Goal: Information Seeking & Learning: Compare options

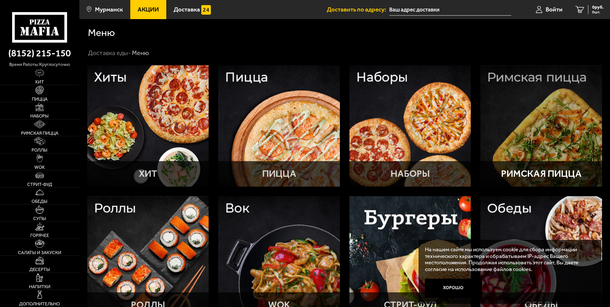
click at [543, 175] on p "Римская пицца" at bounding box center [541, 174] width 81 height 10
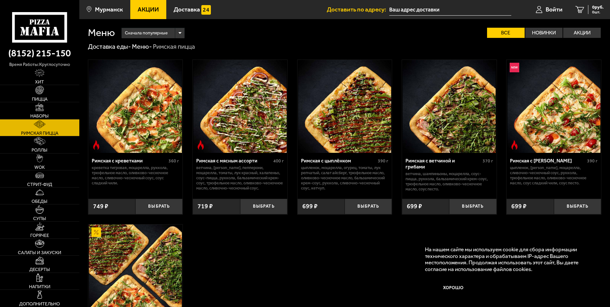
click at [147, 14] on link "Акции" at bounding box center [148, 9] width 36 height 19
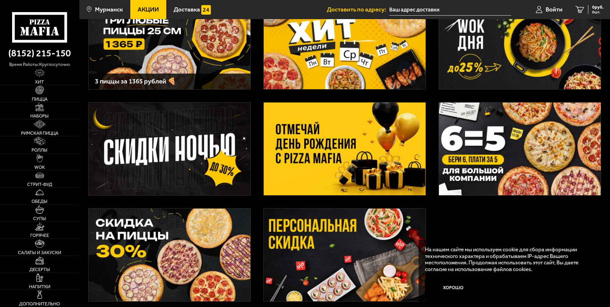
click at [345, 156] on img at bounding box center [345, 149] width 162 height 93
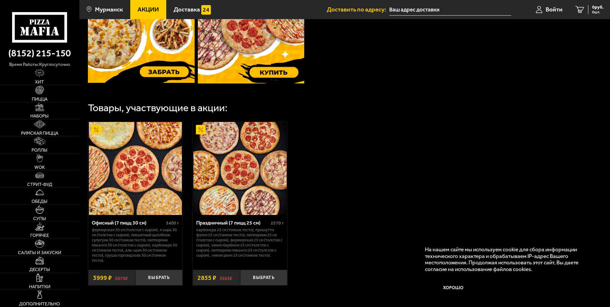
scroll to position [191, 0]
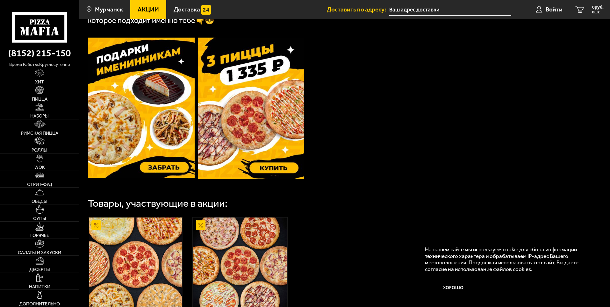
click at [264, 126] on img at bounding box center [251, 108] width 107 height 141
click at [270, 117] on img at bounding box center [251, 108] width 107 height 141
click at [140, 8] on span "Акции" at bounding box center [148, 9] width 21 height 6
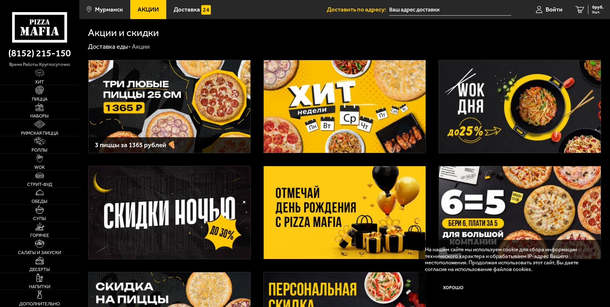
click at [136, 146] on h3 "3 пиццы за 1365 рублей 🍕" at bounding box center [169, 145] width 149 height 7
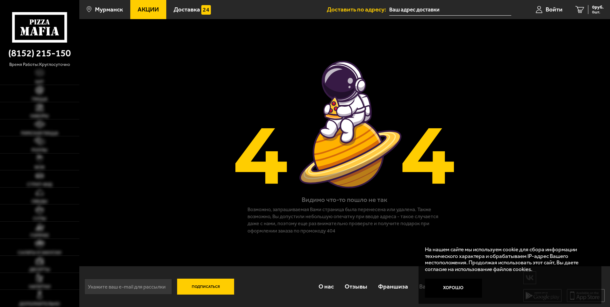
scroll to position [0, 0]
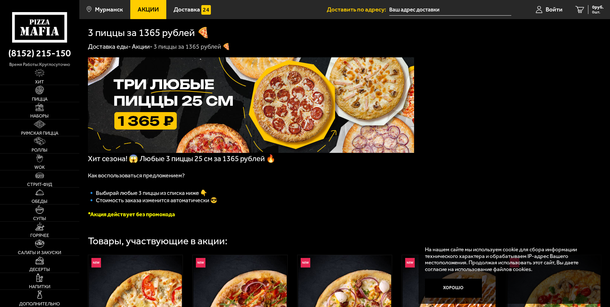
click at [144, 48] on link "Акции -" at bounding box center [142, 47] width 21 height 8
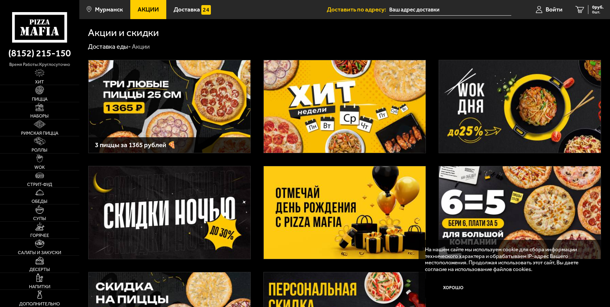
click at [151, 9] on span "Акции" at bounding box center [148, 9] width 21 height 6
click at [580, 210] on img at bounding box center [520, 212] width 162 height 93
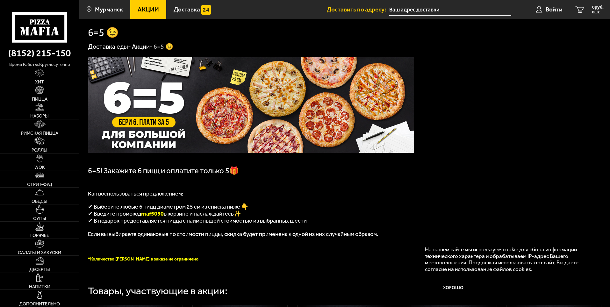
click at [149, 12] on span "Акции" at bounding box center [148, 9] width 21 height 6
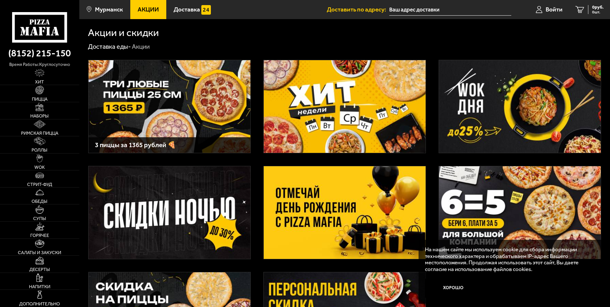
click at [350, 218] on img at bounding box center [345, 212] width 162 height 93
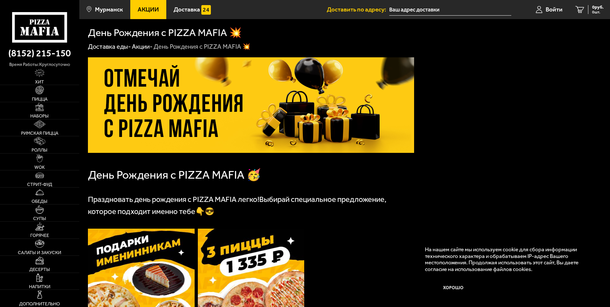
click at [147, 7] on span "Акции" at bounding box center [148, 9] width 21 height 6
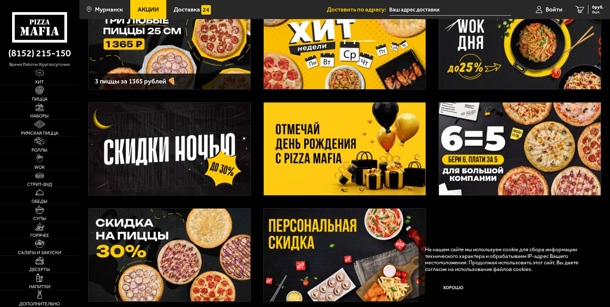
scroll to position [119, 0]
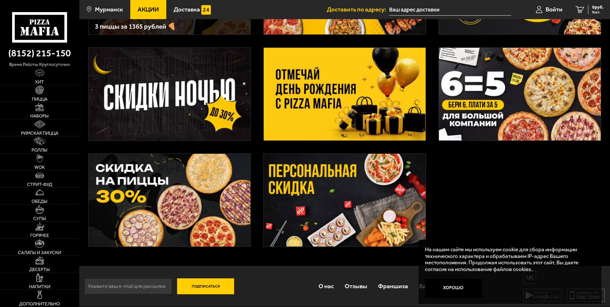
click at [192, 225] on img at bounding box center [170, 200] width 162 height 93
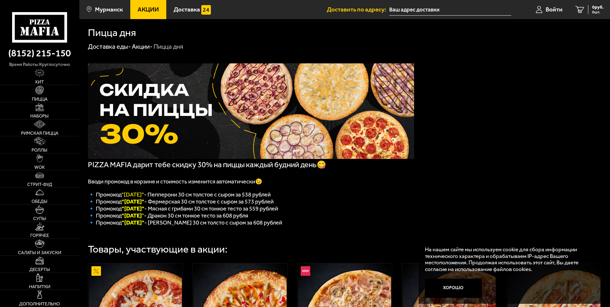
scroll to position [190, 0]
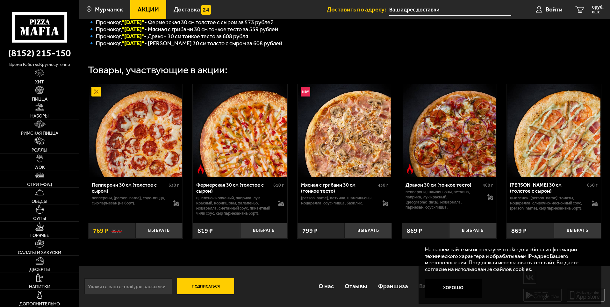
click at [38, 127] on img at bounding box center [40, 124] width 12 height 8
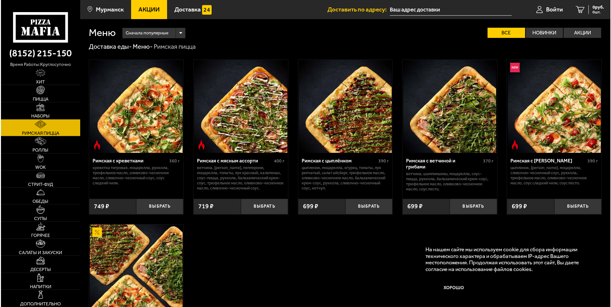
scroll to position [96, 0]
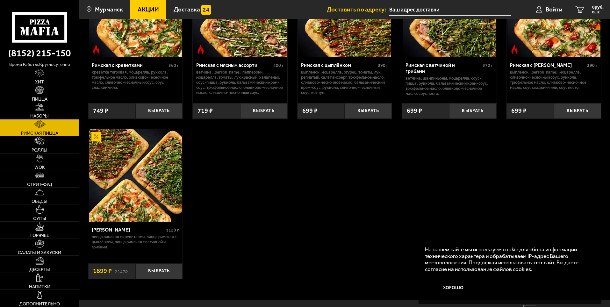
click at [140, 185] on img at bounding box center [135, 175] width 93 height 93
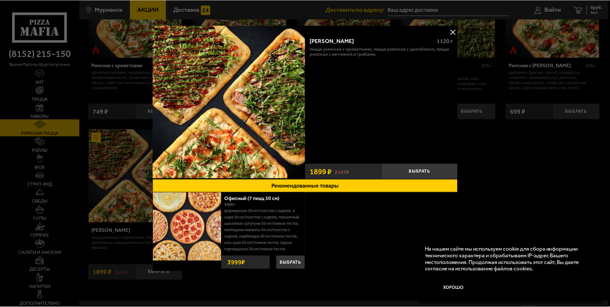
scroll to position [2, 0]
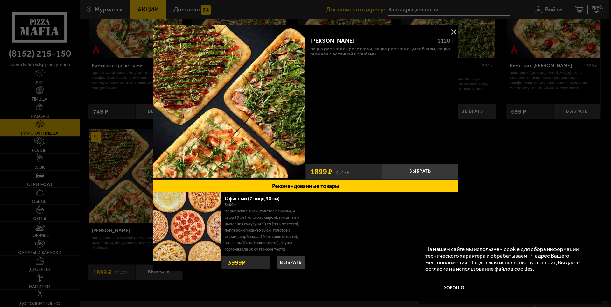
click at [454, 31] on button at bounding box center [454, 32] width 10 height 10
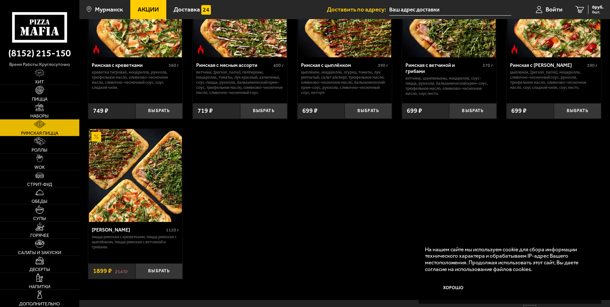
scroll to position [64, 0]
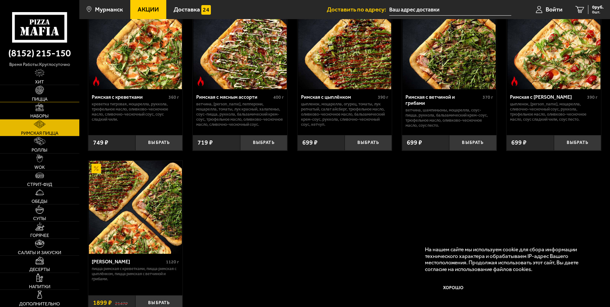
click at [40, 89] on img at bounding box center [39, 90] width 8 height 8
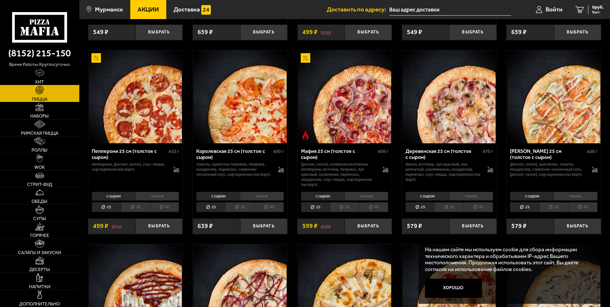
scroll to position [828, 0]
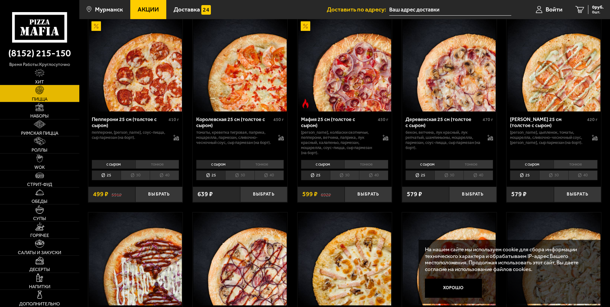
click at [451, 177] on li "30" at bounding box center [448, 175] width 29 height 10
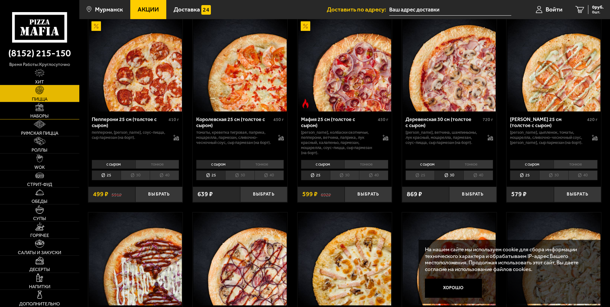
click at [40, 112] on link "Наборы" at bounding box center [39, 110] width 79 height 17
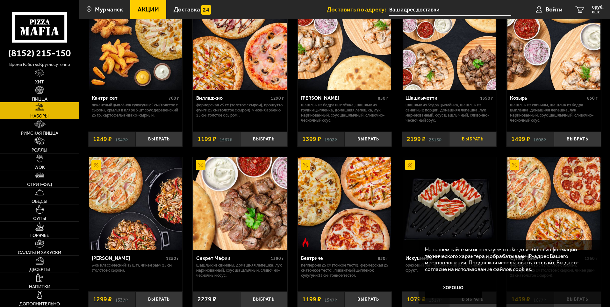
scroll to position [350, 0]
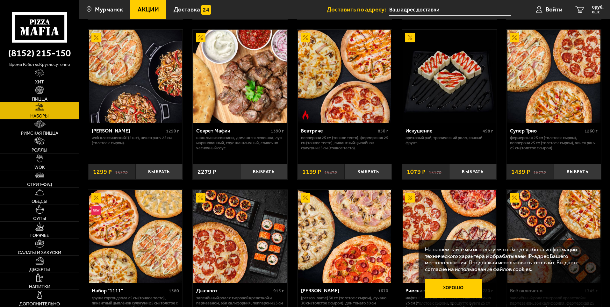
click at [454, 286] on button "Хорошо" at bounding box center [453, 288] width 57 height 19
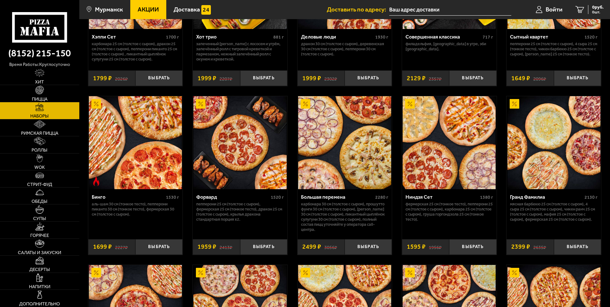
scroll to position [732, 0]
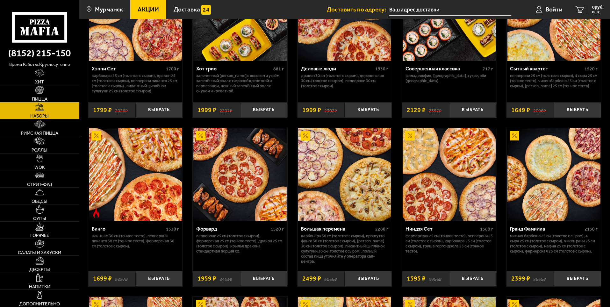
click at [39, 130] on link "Римская пицца" at bounding box center [39, 127] width 79 height 17
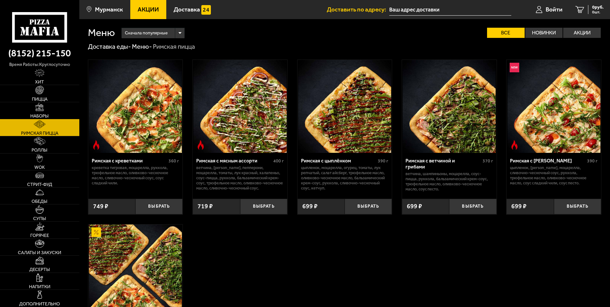
click at [38, 113] on link "Наборы" at bounding box center [39, 110] width 79 height 17
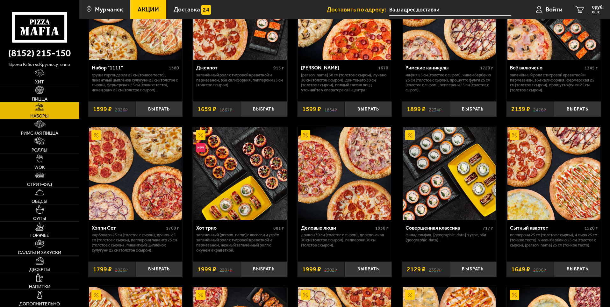
scroll to position [478, 0]
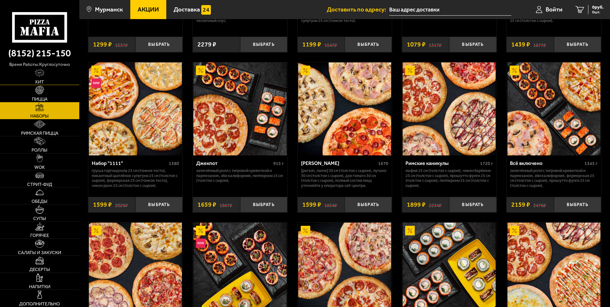
click at [38, 76] on img at bounding box center [40, 73] width 10 height 8
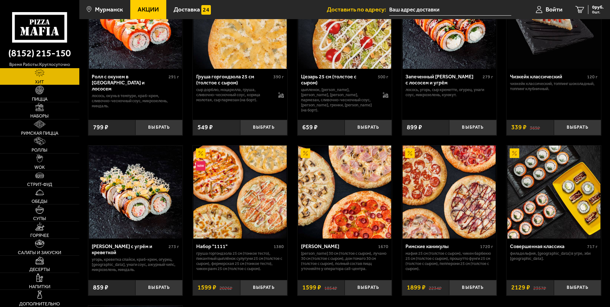
scroll to position [127, 0]
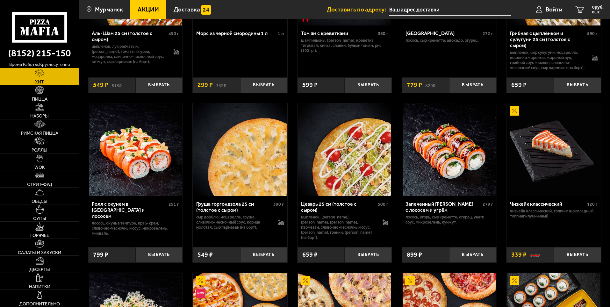
click at [153, 14] on link "Акции" at bounding box center [148, 9] width 36 height 19
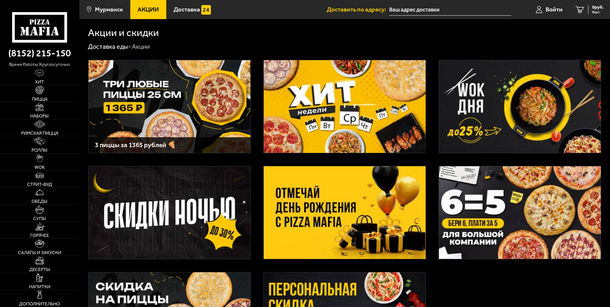
click at [360, 224] on img at bounding box center [345, 212] width 162 height 93
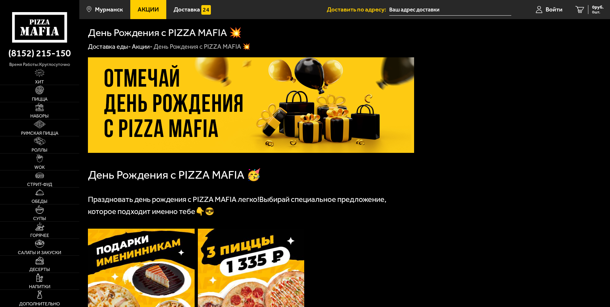
scroll to position [96, 0]
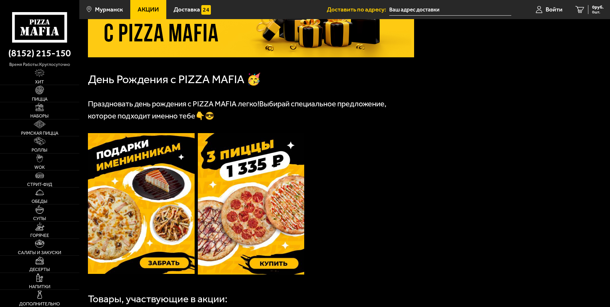
click at [168, 266] on img at bounding box center [141, 203] width 107 height 141
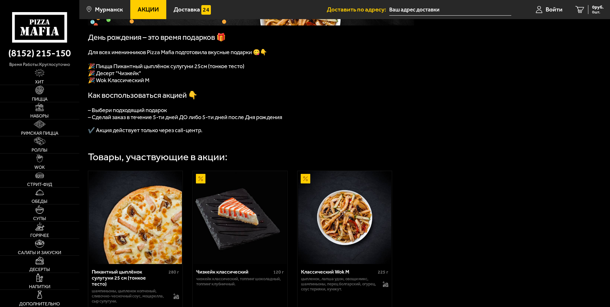
scroll to position [216, 0]
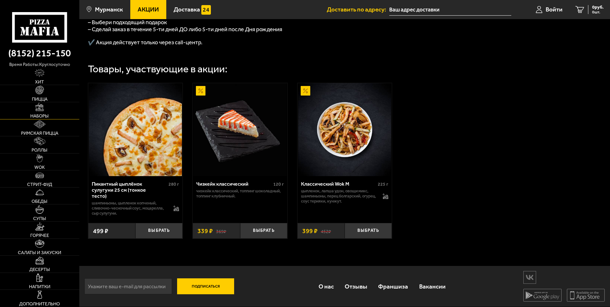
click at [42, 114] on span "Наборы" at bounding box center [39, 116] width 18 height 4
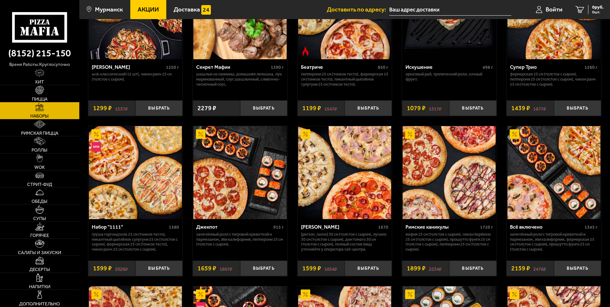
scroll to position [318, 0]
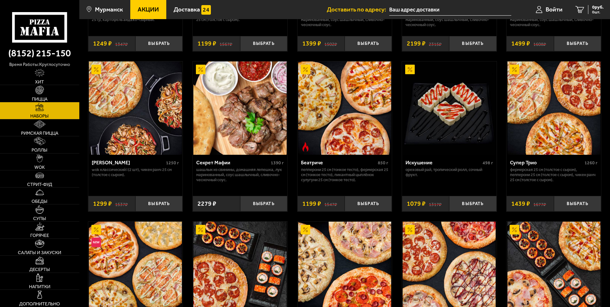
click at [140, 5] on link "Акции" at bounding box center [148, 9] width 36 height 19
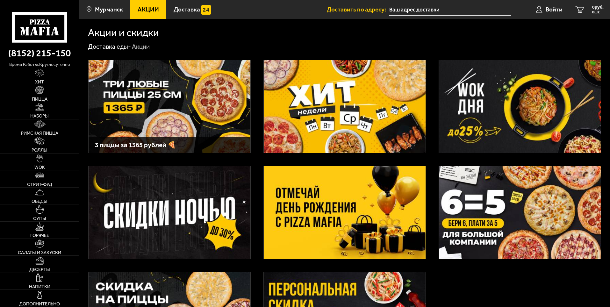
click at [354, 207] on img at bounding box center [345, 212] width 162 height 93
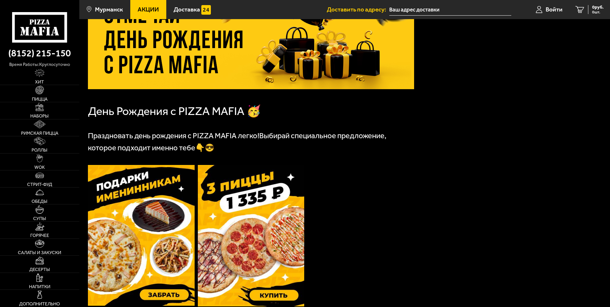
scroll to position [159, 0]
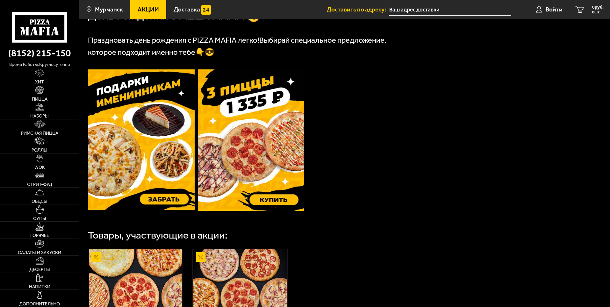
click at [275, 161] on img at bounding box center [251, 139] width 107 height 141
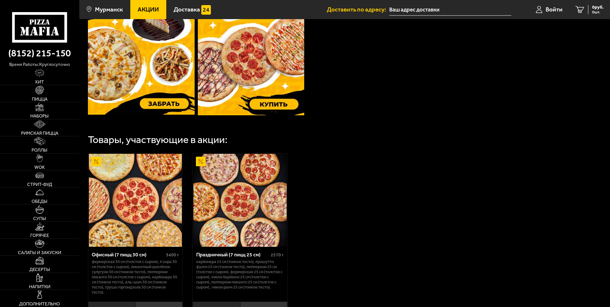
scroll to position [336, 0]
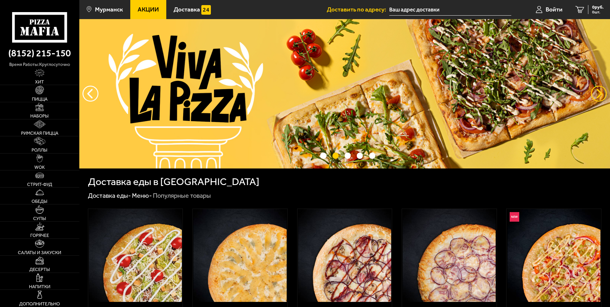
click at [597, 93] on button "предыдущий" at bounding box center [599, 94] width 16 height 16
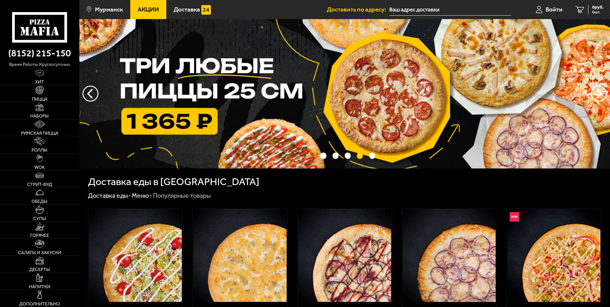
click at [149, 10] on span "Акции" at bounding box center [148, 9] width 21 height 6
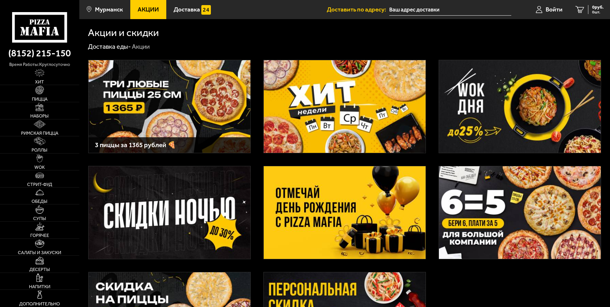
click at [332, 229] on img at bounding box center [345, 212] width 162 height 93
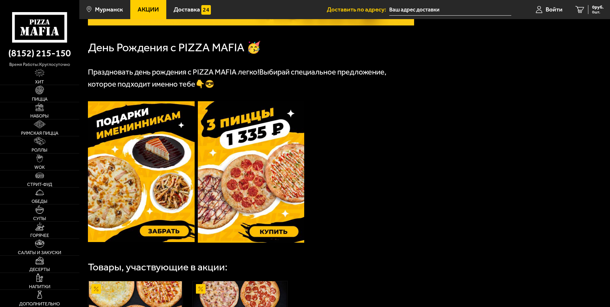
scroll to position [287, 0]
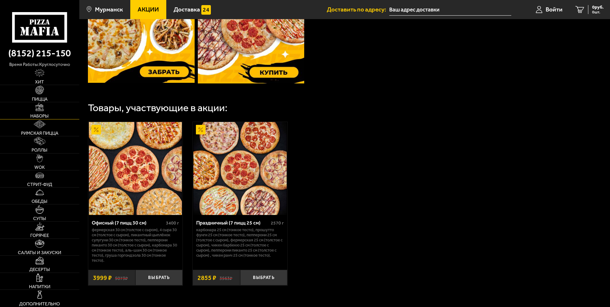
click at [37, 109] on img at bounding box center [39, 107] width 8 height 8
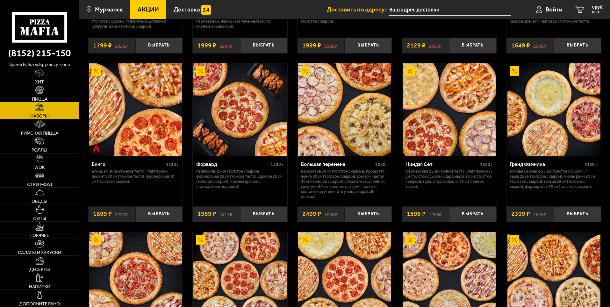
scroll to position [701, 0]
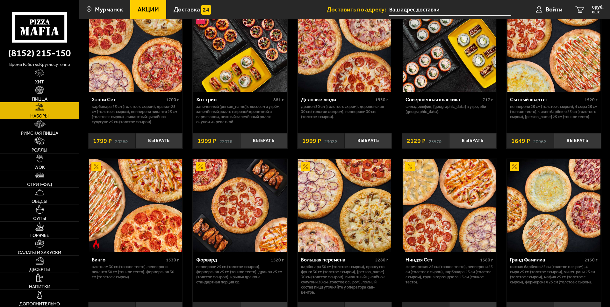
click at [145, 10] on span "Акции" at bounding box center [148, 9] width 21 height 6
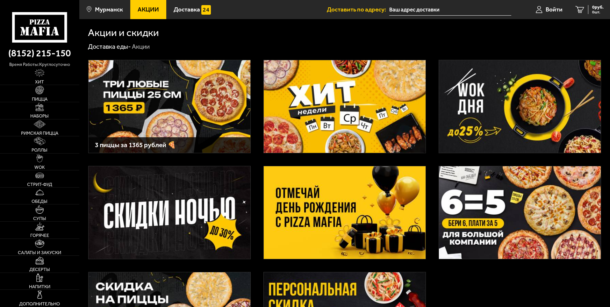
scroll to position [96, 0]
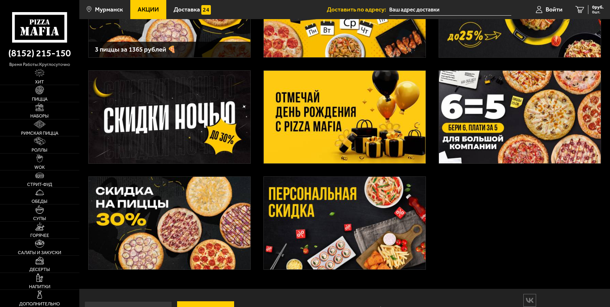
click at [181, 236] on img at bounding box center [170, 223] width 162 height 93
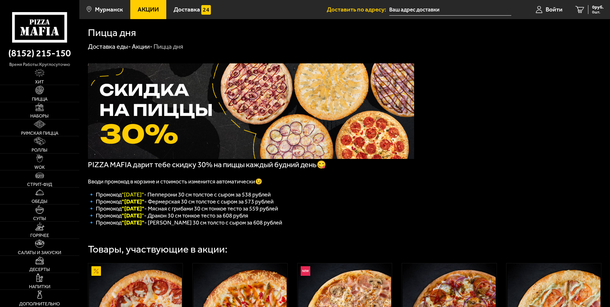
click at [144, 12] on span "Акции" at bounding box center [148, 9] width 21 height 6
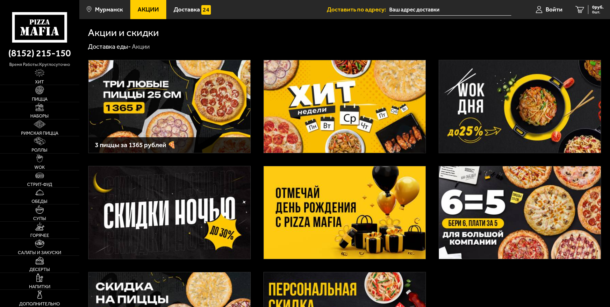
click at [344, 213] on img at bounding box center [345, 212] width 162 height 93
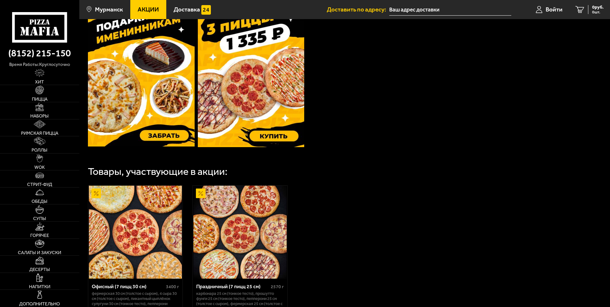
scroll to position [159, 0]
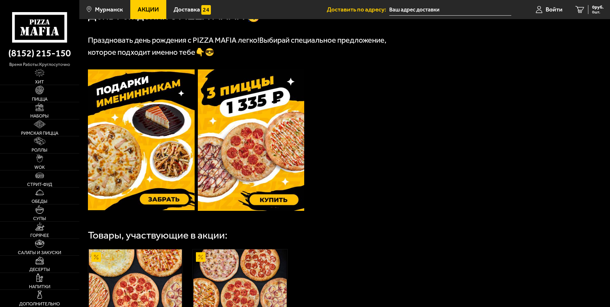
click at [273, 202] on img at bounding box center [251, 139] width 107 height 141
click at [41, 159] on img at bounding box center [39, 158] width 7 height 8
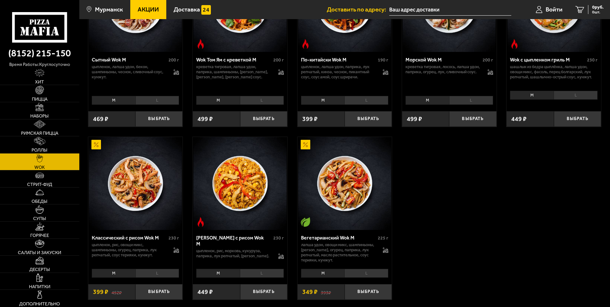
scroll to position [406, 0]
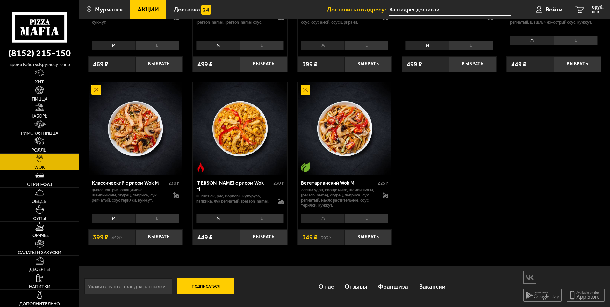
click at [40, 196] on img at bounding box center [39, 192] width 8 height 8
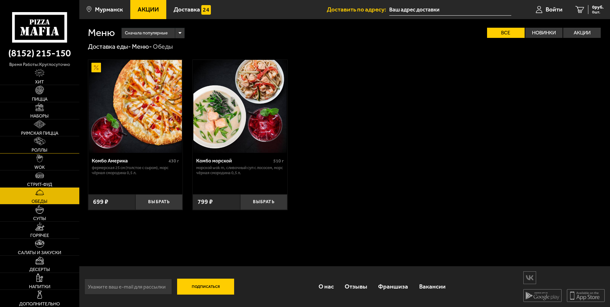
click at [40, 140] on img at bounding box center [39, 141] width 11 height 8
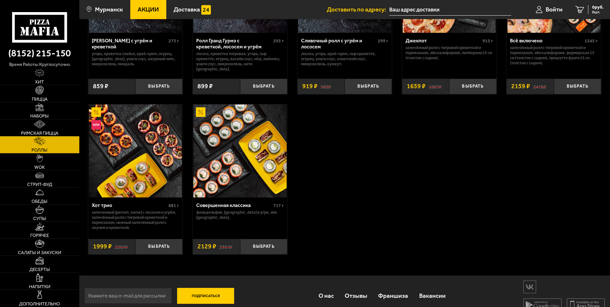
scroll to position [451, 0]
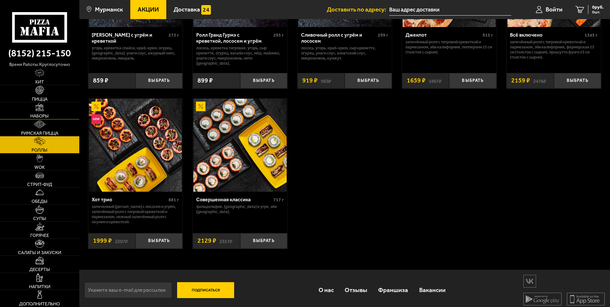
click at [42, 112] on link "Наборы" at bounding box center [39, 110] width 79 height 17
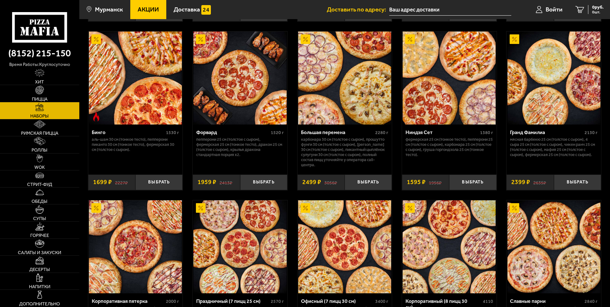
scroll to position [797, 0]
